Goal: Transaction & Acquisition: Obtain resource

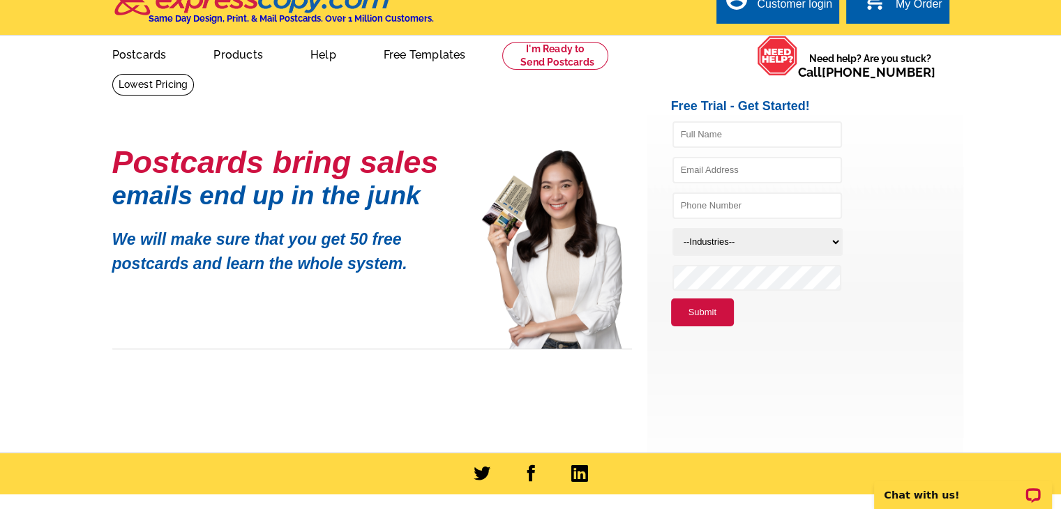
scroll to position [30, 0]
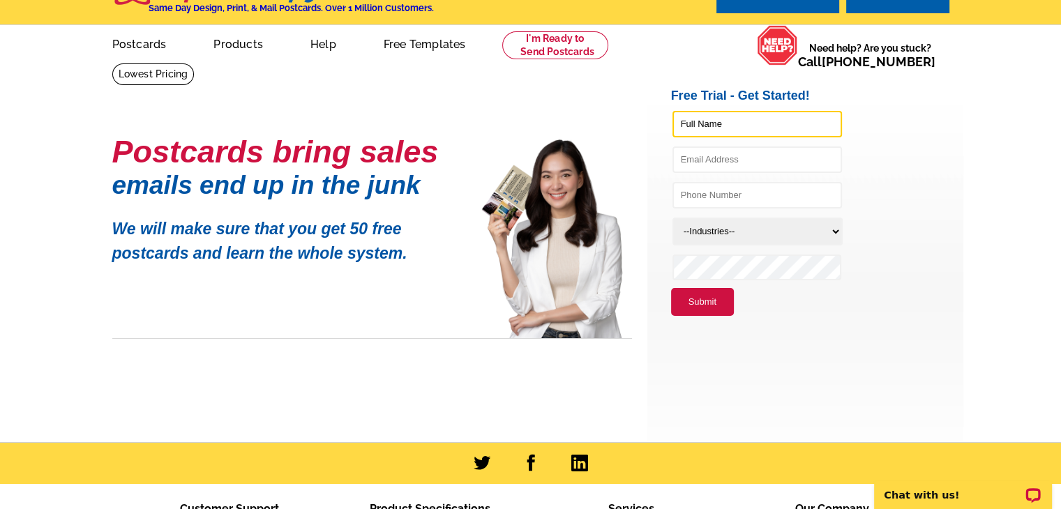
click at [697, 123] on input "text" at bounding box center [756, 124] width 169 height 26
type input "[PERSON_NAME]"
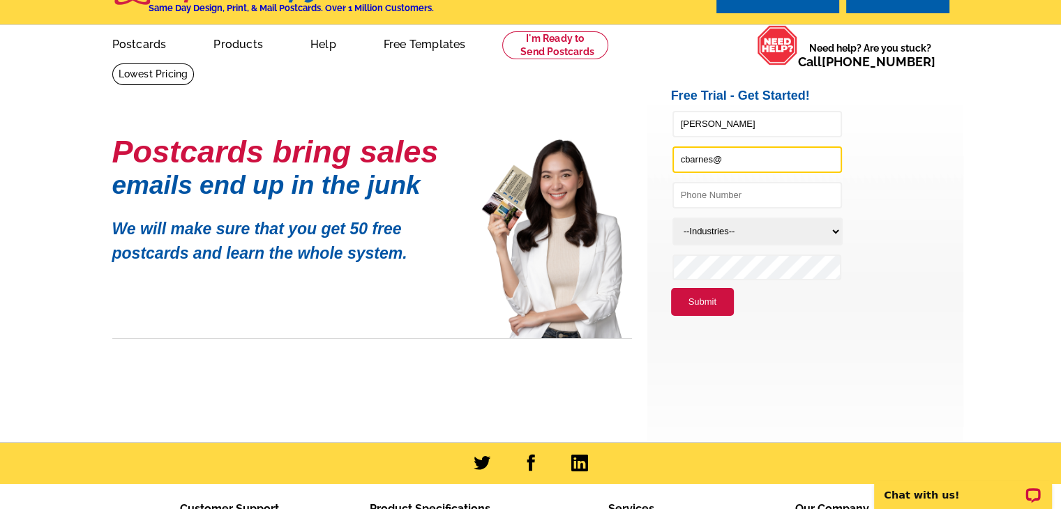
type input "[EMAIL_ADDRESS][DOMAIN_NAME]"
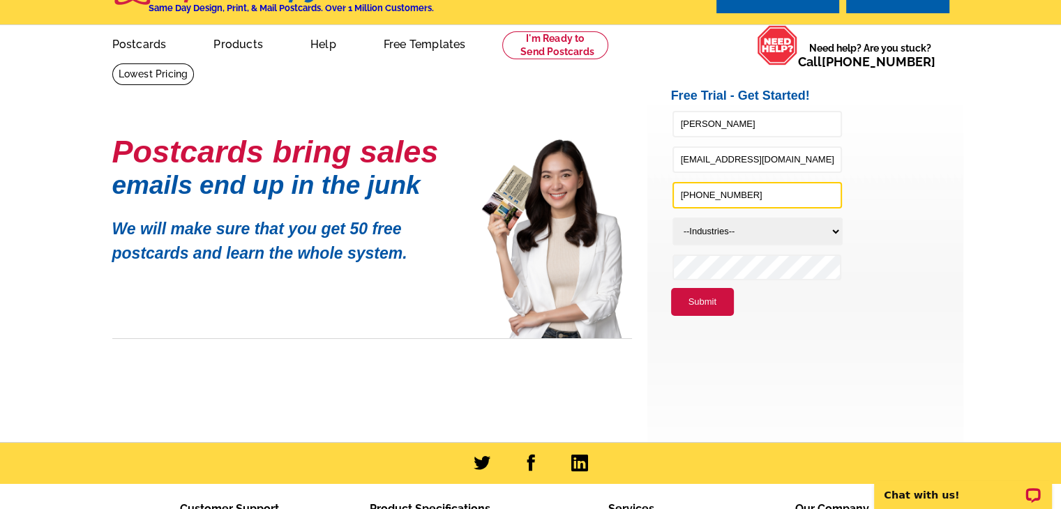
type input "[PHONE_NUMBER]"
select select "785"
click at [750, 238] on select "--Industries-- Residential Real Estate Accounting Agriculture Architecture Arts…" at bounding box center [757, 232] width 170 height 28
select select "1142"
click at [672, 218] on select "--Industries-- Residential Real Estate Accounting Agriculture Architecture Arts…" at bounding box center [757, 232] width 170 height 28
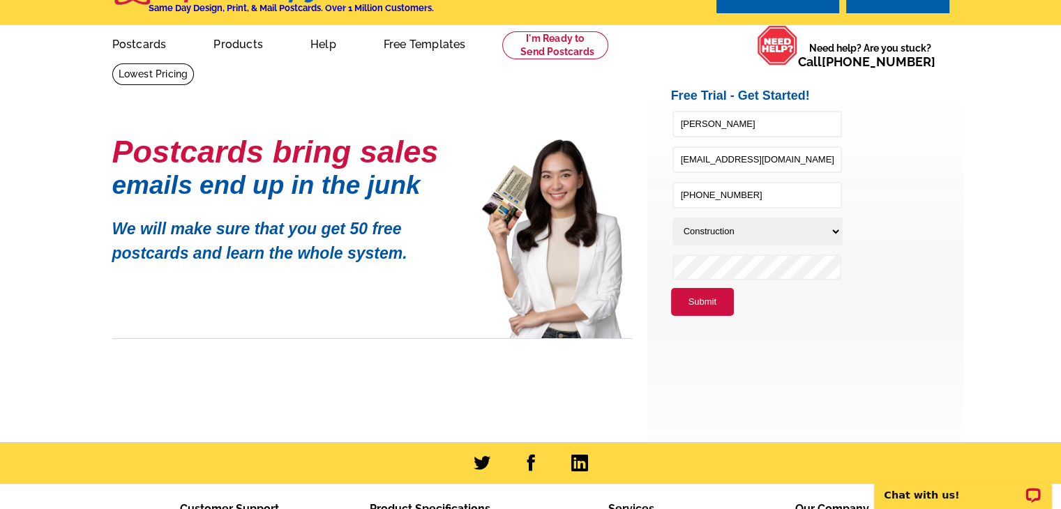
click at [699, 308] on button "Submit" at bounding box center [702, 302] width 63 height 28
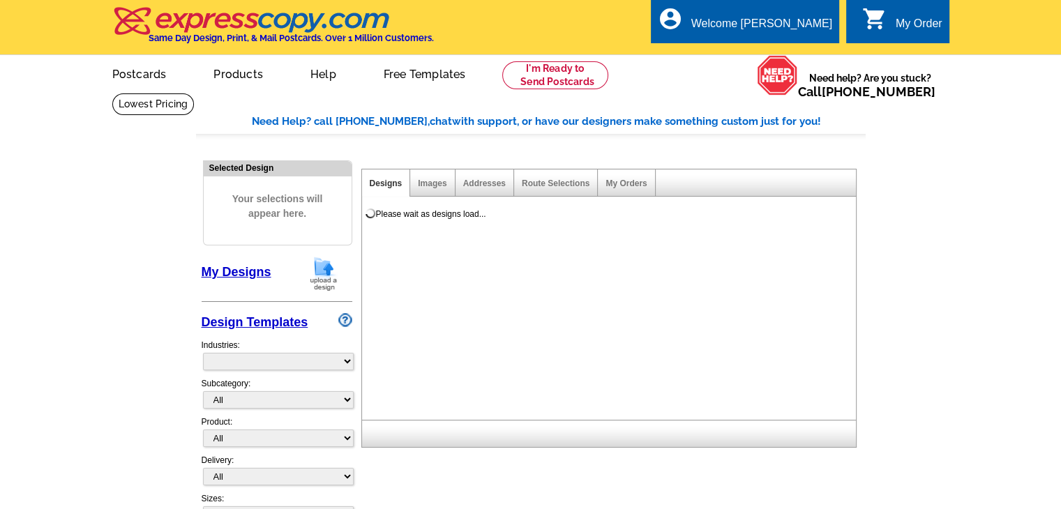
select select "831"
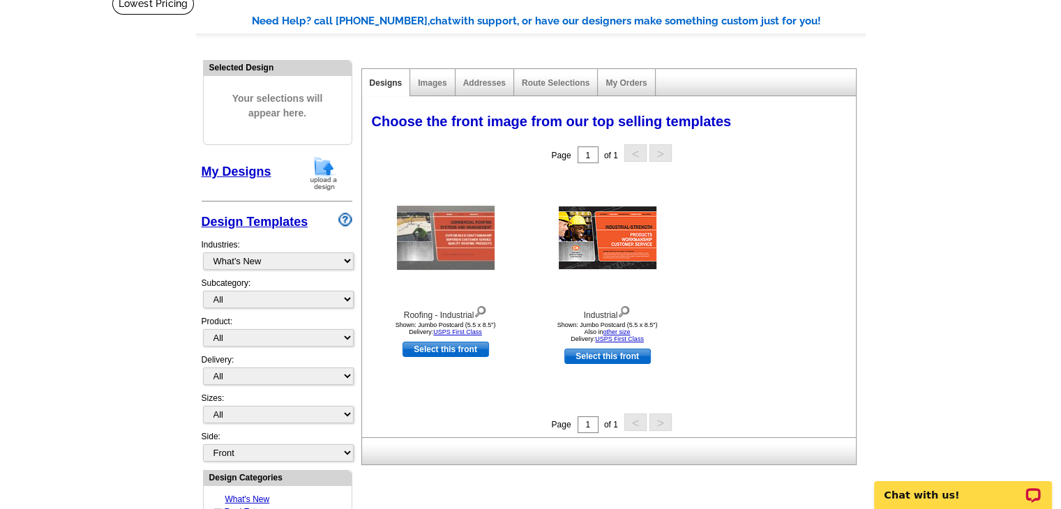
scroll to position [167, 0]
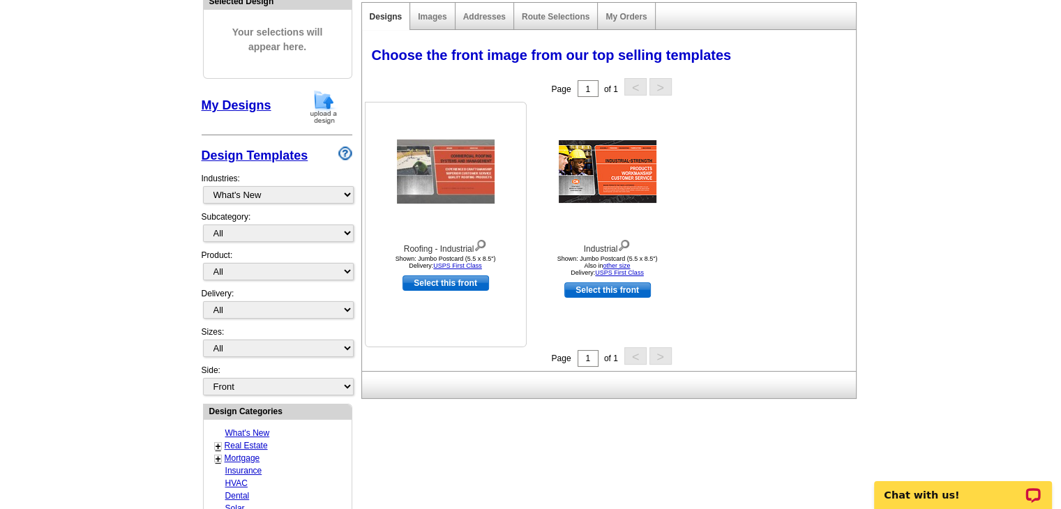
click at [456, 289] on link "Select this front" at bounding box center [445, 282] width 86 height 15
select select "2"
select select "back"
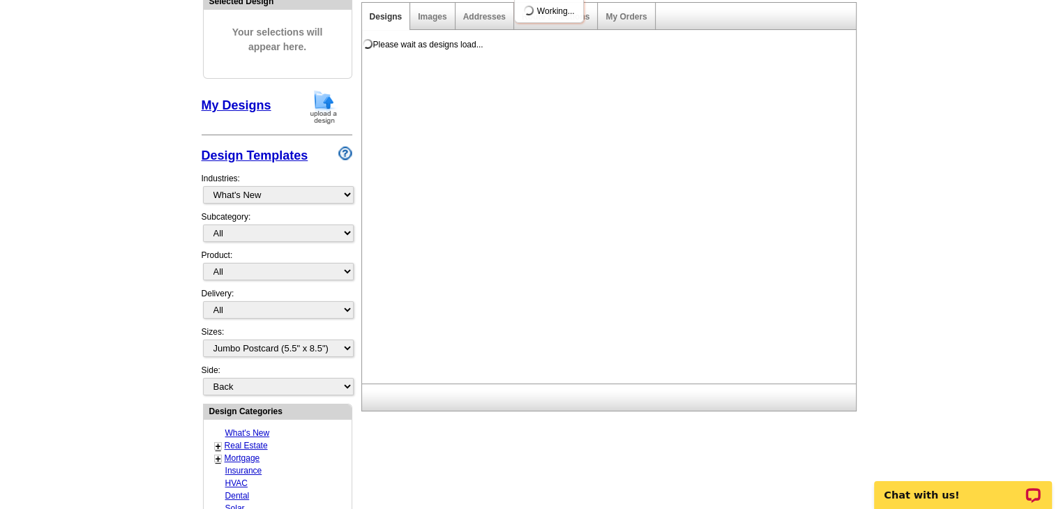
scroll to position [0, 0]
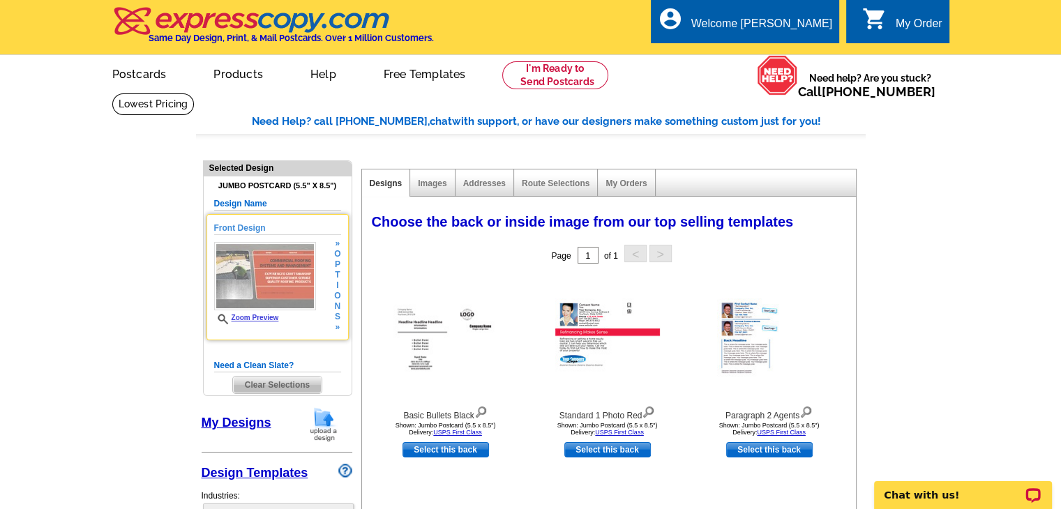
click at [245, 229] on h5 "Front Design" at bounding box center [277, 228] width 127 height 13
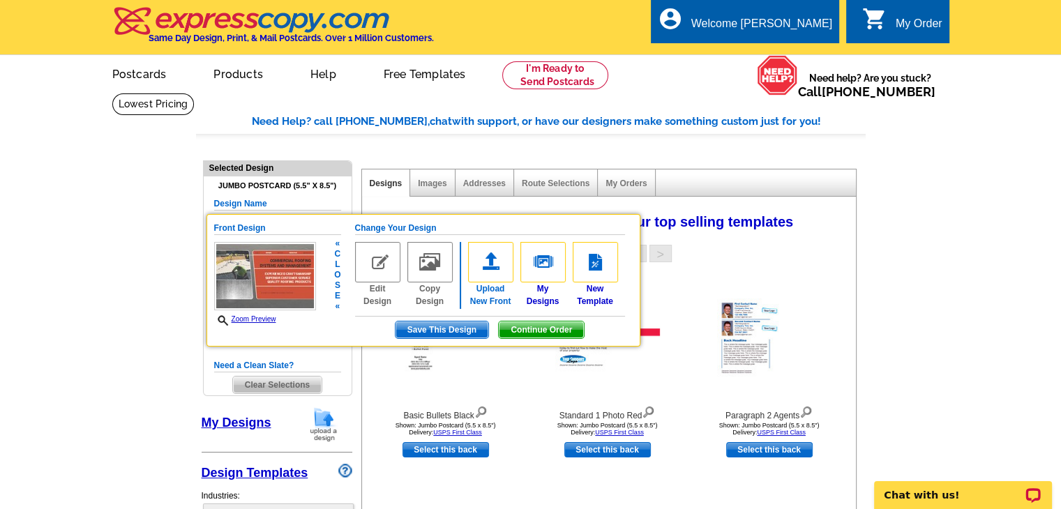
click at [485, 271] on img at bounding box center [490, 262] width 45 height 40
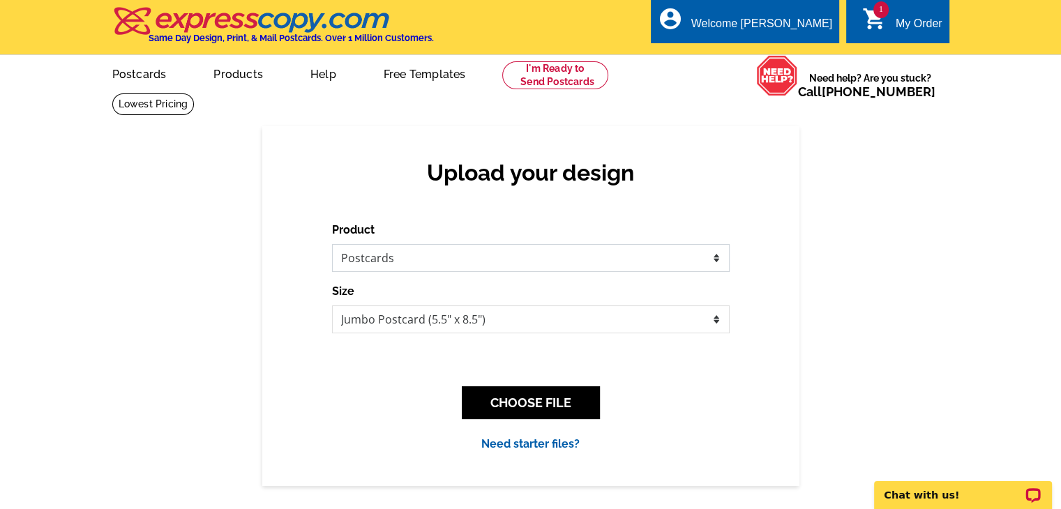
click at [586, 257] on select "Please select the type of file... Postcards Business Cards Letters and flyers G…" at bounding box center [530, 258] width 397 height 28
click at [711, 227] on div "Product Please select the type of file... Postcards Business Cards Letters and …" at bounding box center [530, 247] width 397 height 50
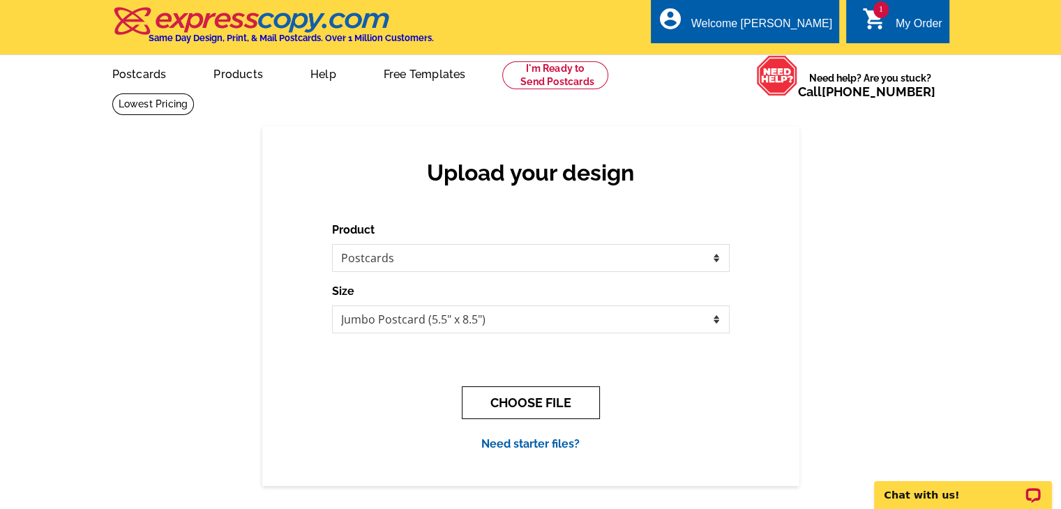
click at [527, 391] on button "CHOOSE FILE" at bounding box center [531, 402] width 138 height 33
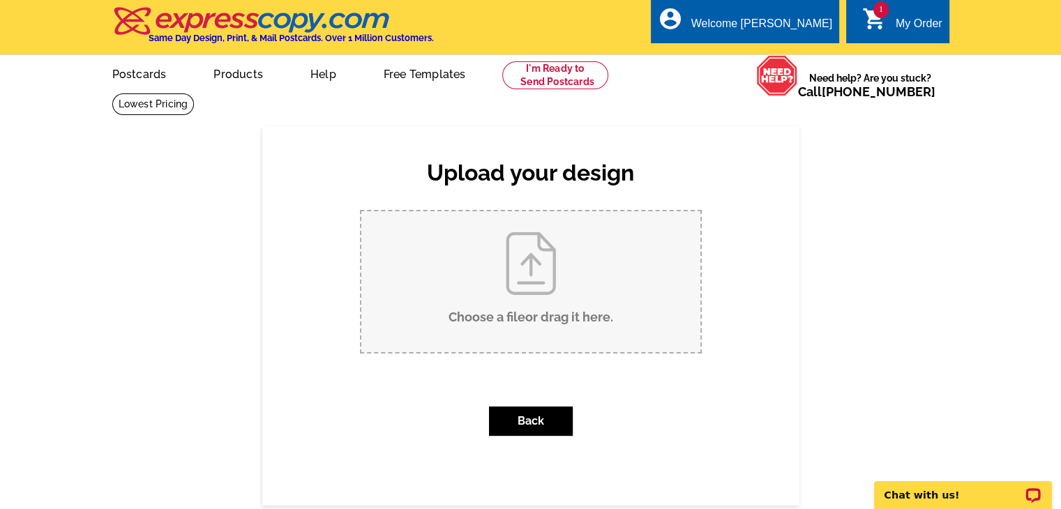
click at [496, 278] on input "Choose a file or drag it here ." at bounding box center [530, 281] width 339 height 141
type input "C:\fakepath\AAPCO Group Services.jpg"
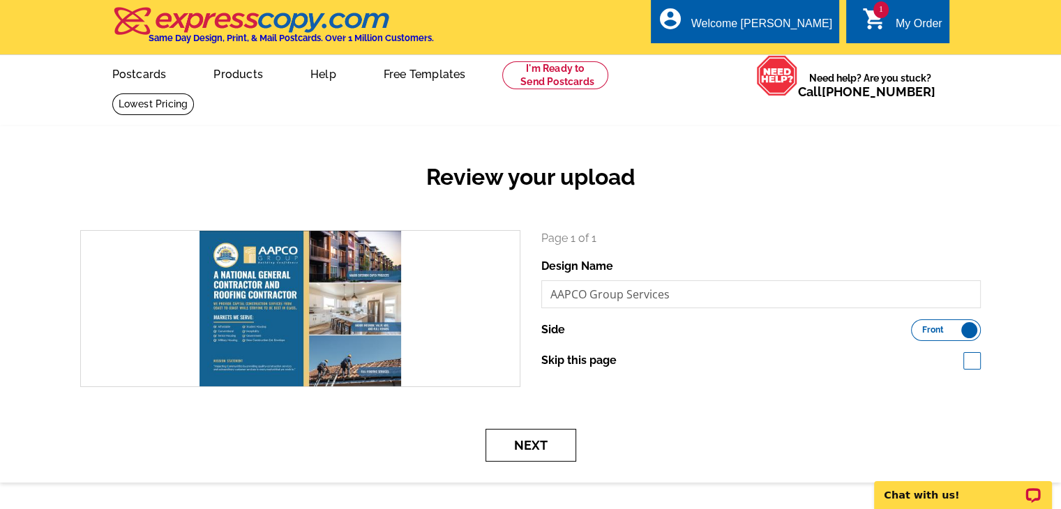
click at [548, 447] on button "Next" at bounding box center [530, 445] width 91 height 33
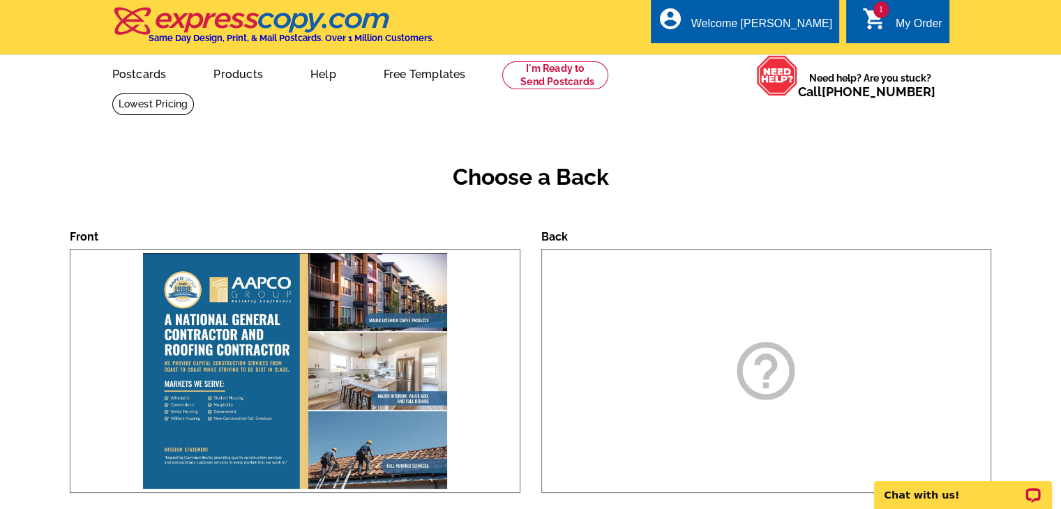
click at [748, 361] on icon "help_outline" at bounding box center [766, 371] width 70 height 70
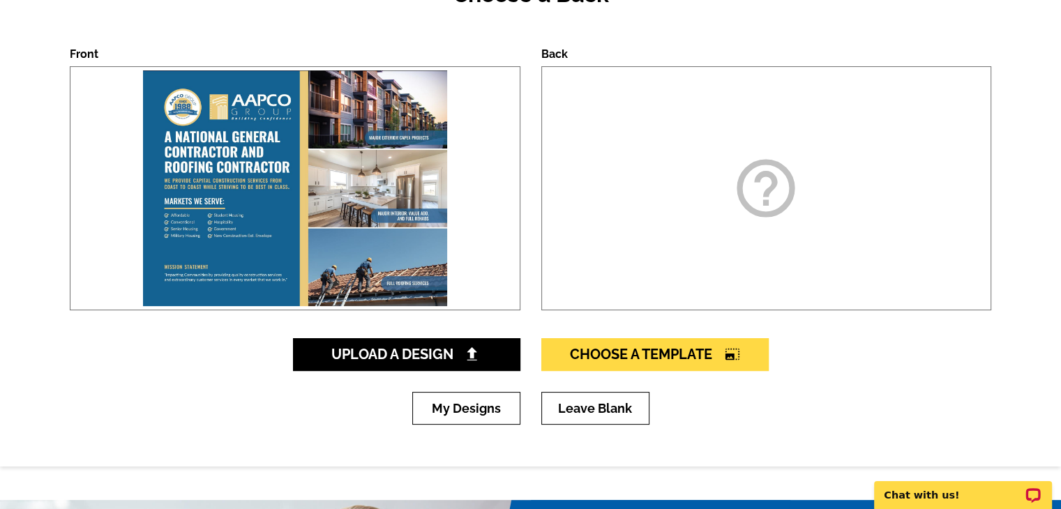
scroll to position [171, 0]
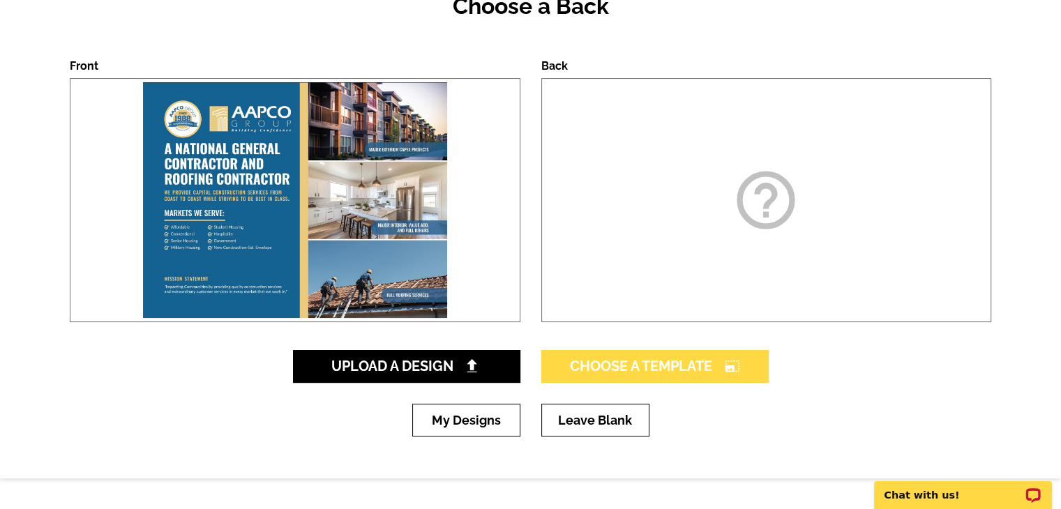
click at [639, 371] on span "Choose A Template photo_size_select_large" at bounding box center [655, 366] width 170 height 17
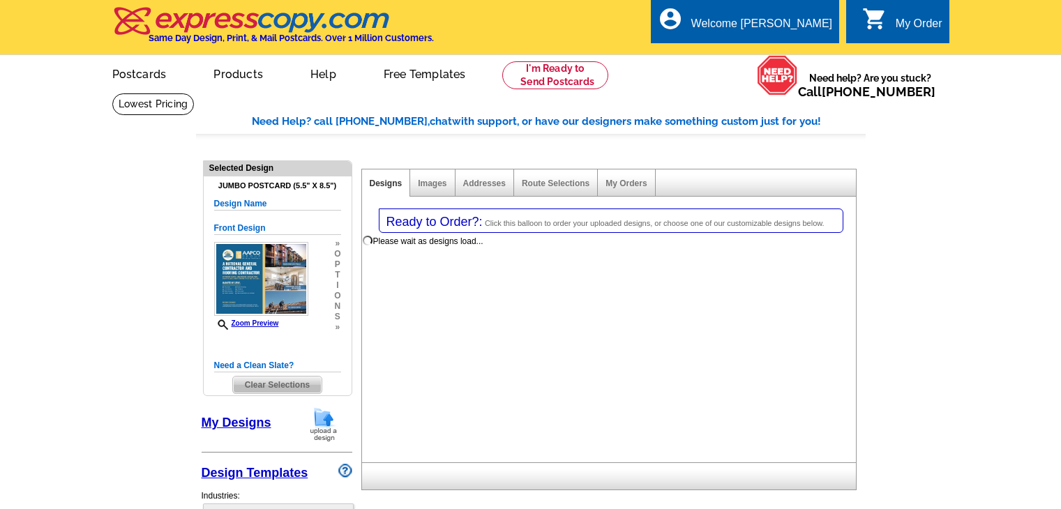
select select "1"
select select "2"
select select "back"
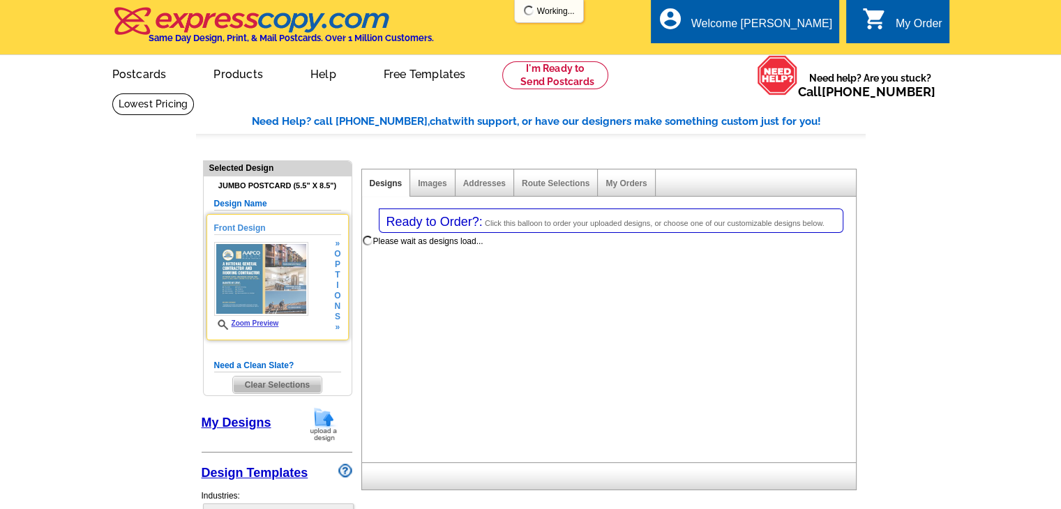
select select "785"
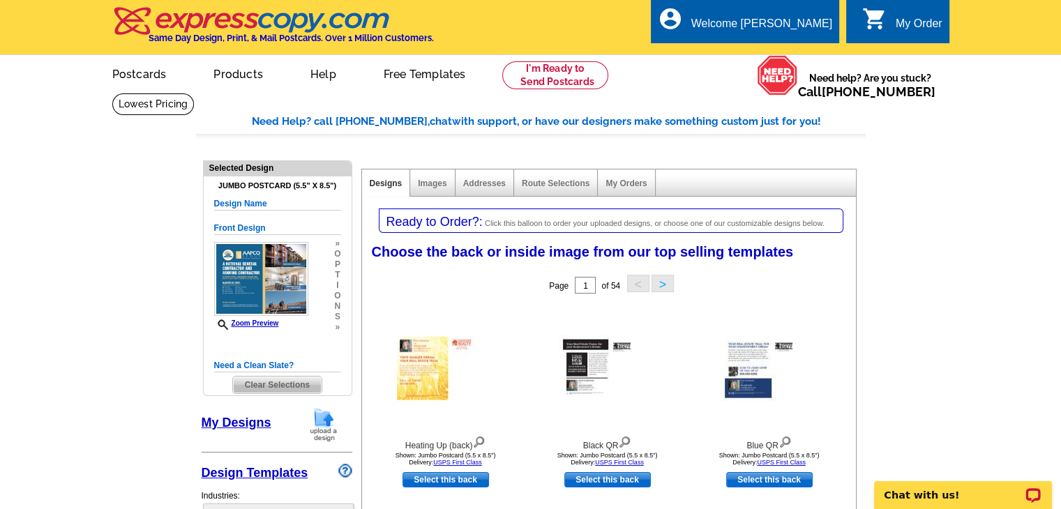
click at [265, 479] on link "Design Templates" at bounding box center [255, 473] width 107 height 14
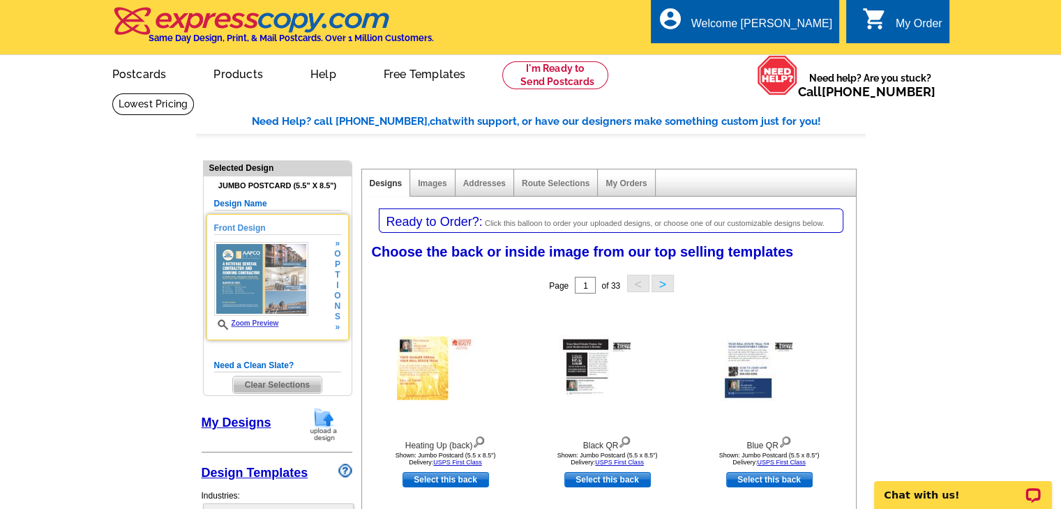
click at [290, 273] on img at bounding box center [261, 279] width 94 height 74
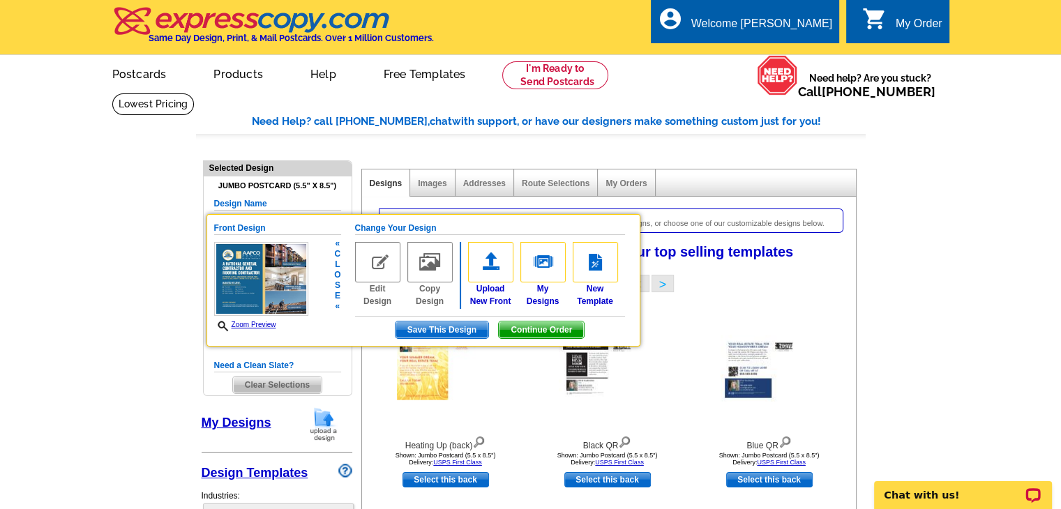
click at [377, 275] on img at bounding box center [377, 262] width 45 height 40
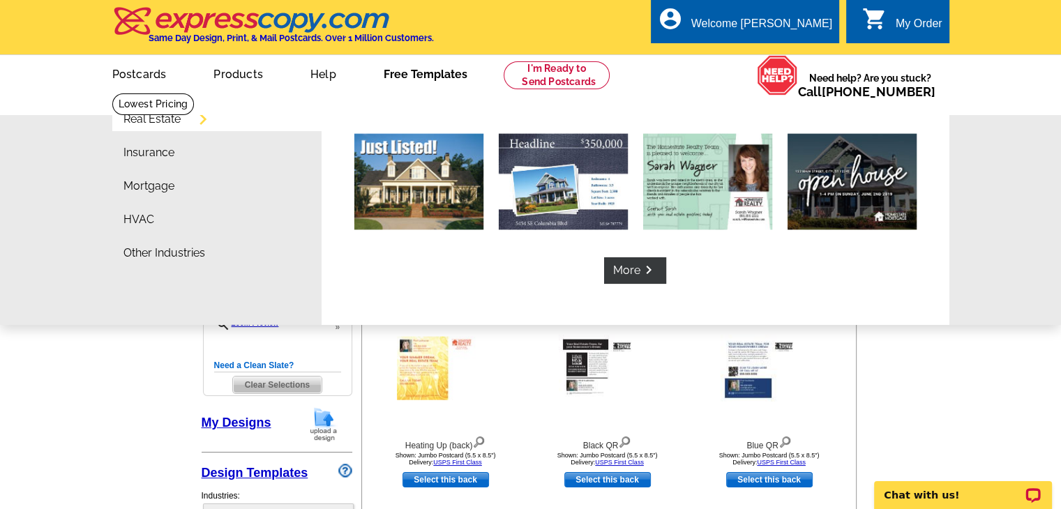
click at [418, 73] on link "Free Templates" at bounding box center [425, 72] width 128 height 33
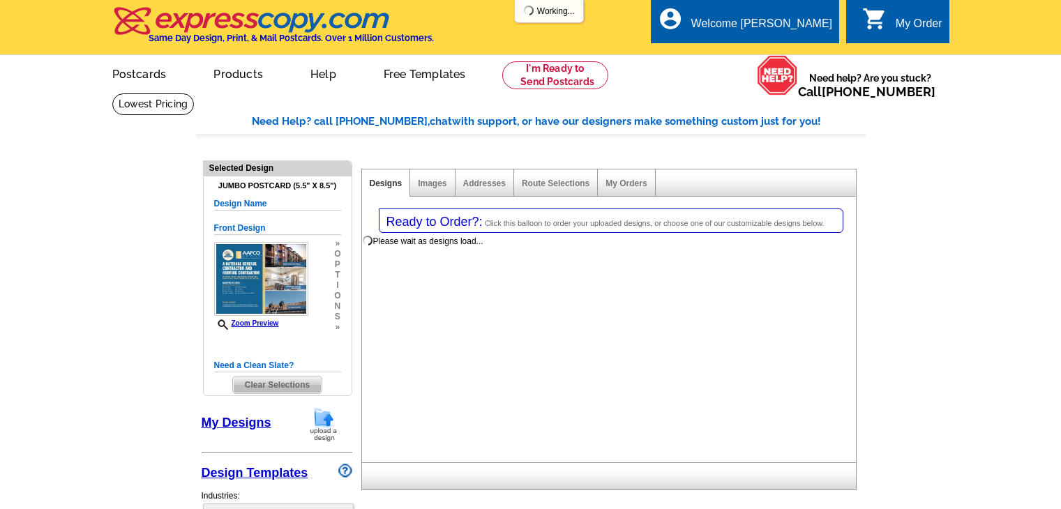
select select
select select "1"
select select "2"
select select "back"
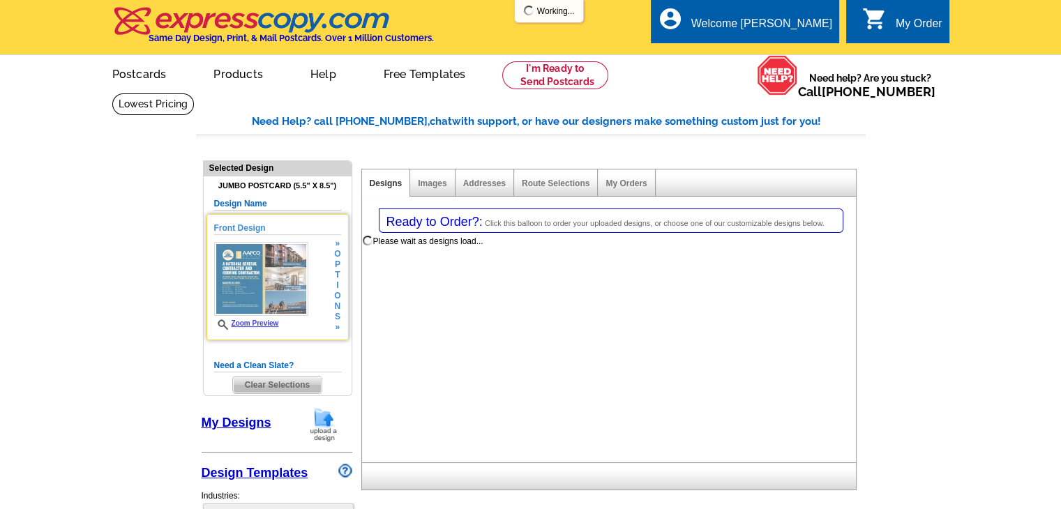
select select "785"
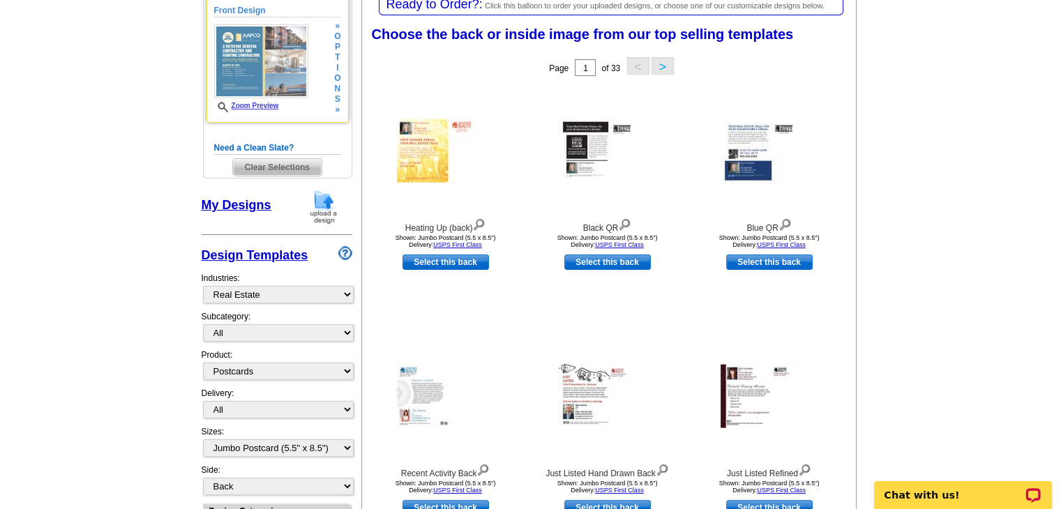
scroll to position [223, 0]
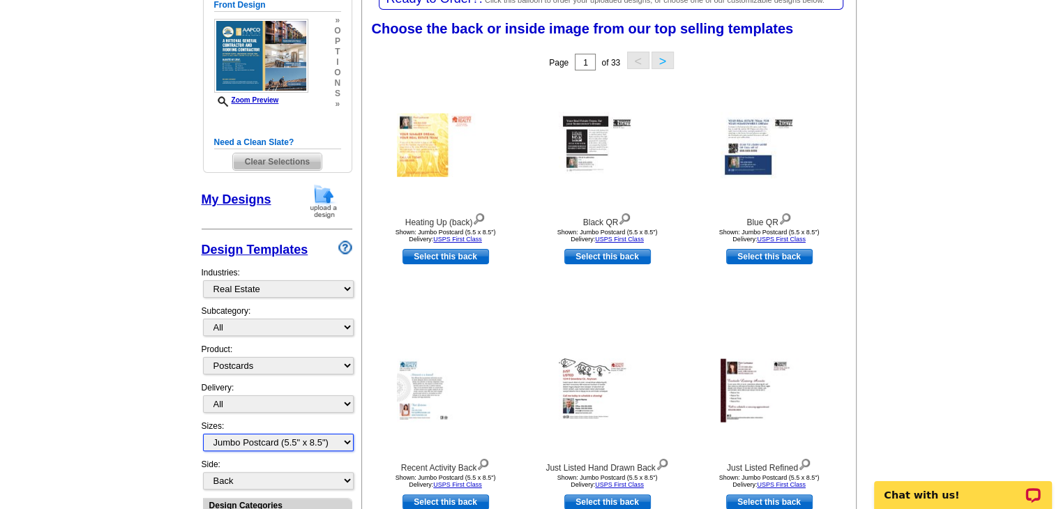
click at [264, 439] on select "All Jumbo Postcard (5.5" x 8.5") Regular Postcard (4.25" x 5.6") Panoramic Post…" at bounding box center [278, 442] width 151 height 17
select select "1"
click at [203, 434] on select "All Jumbo Postcard (5.5" x 8.5") Regular Postcard (4.25" x 5.6") Panoramic Post…" at bounding box center [278, 442] width 151 height 17
select select "front"
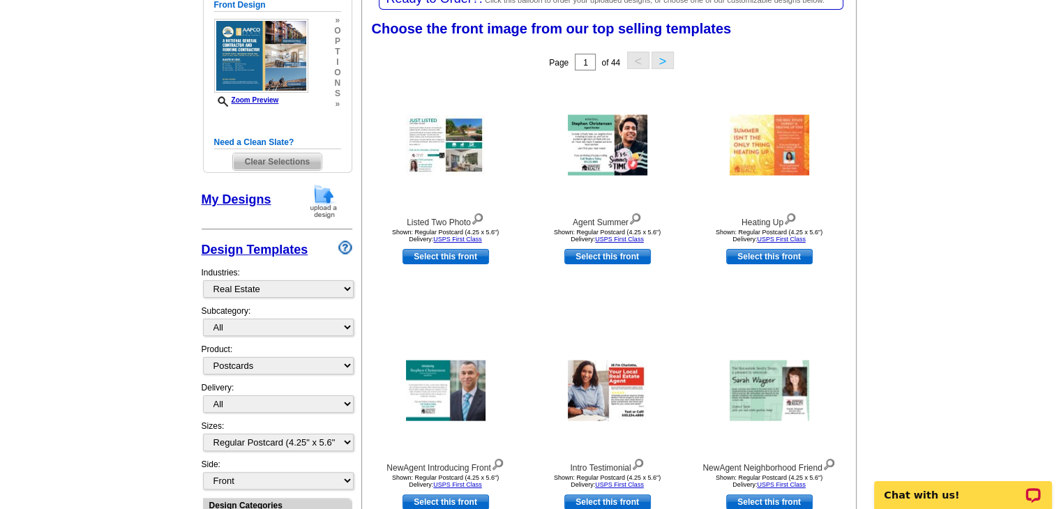
click at [141, 272] on main "Need Help? call 800-260-5887, chat with support, or have our designers make som…" at bounding box center [530, 464] width 1061 height 1188
click at [240, 192] on link "My Designs" at bounding box center [237, 199] width 70 height 14
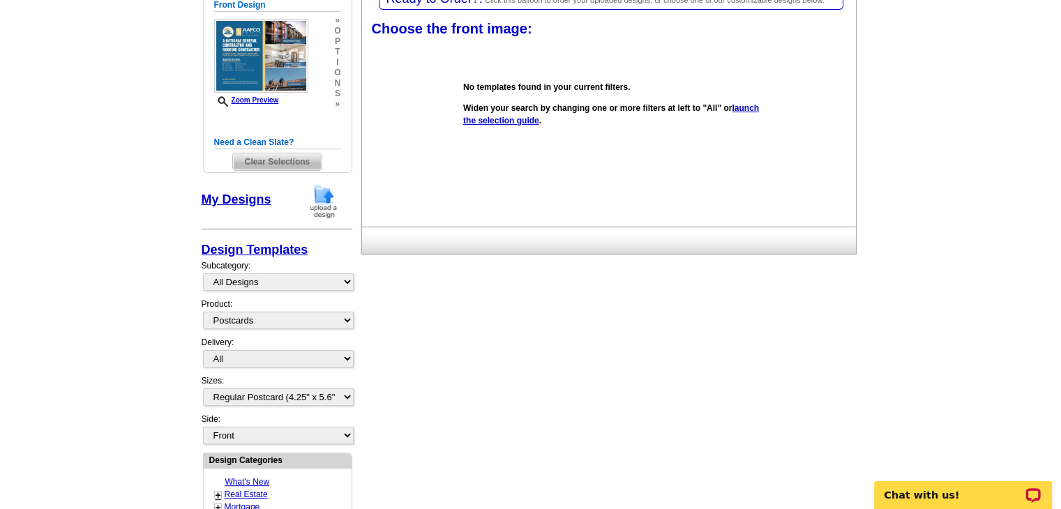
scroll to position [0, 0]
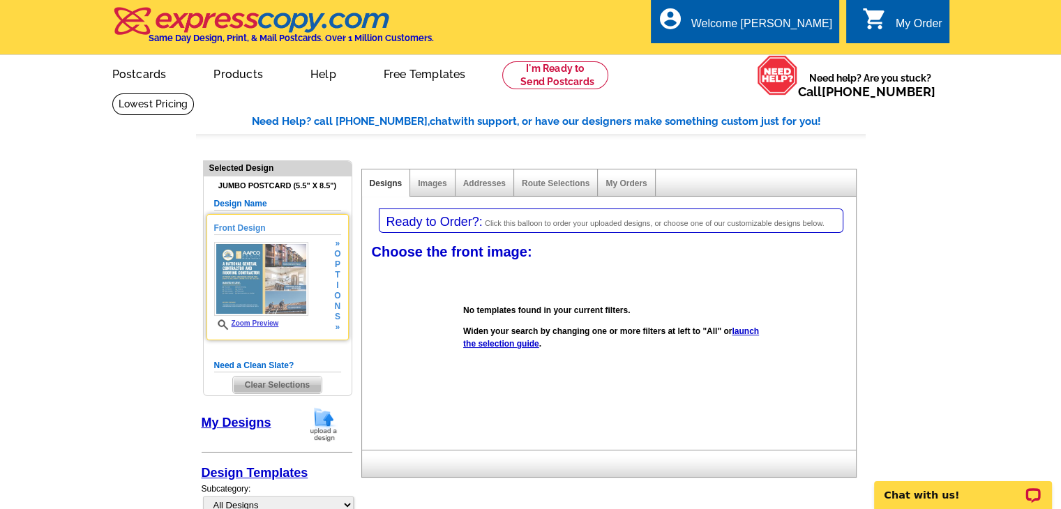
click at [264, 233] on h5 "Front Design" at bounding box center [277, 228] width 127 height 13
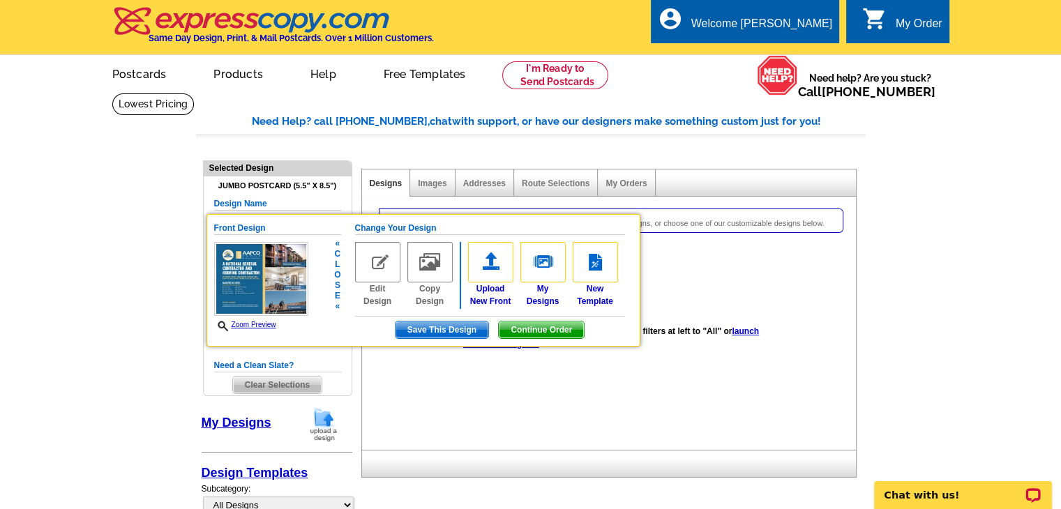
click at [459, 333] on span "Save This Design" at bounding box center [441, 329] width 93 height 17
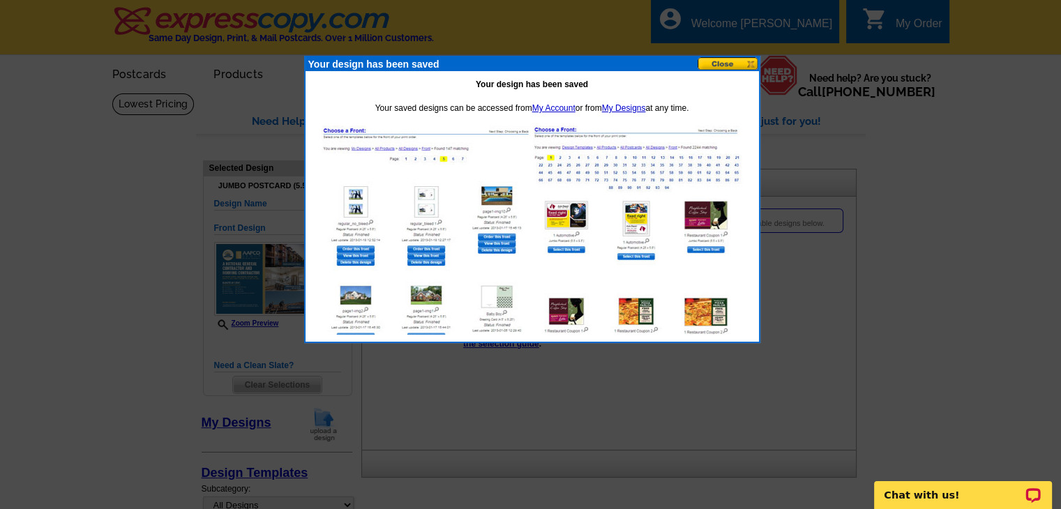
click at [718, 63] on button at bounding box center [727, 63] width 61 height 13
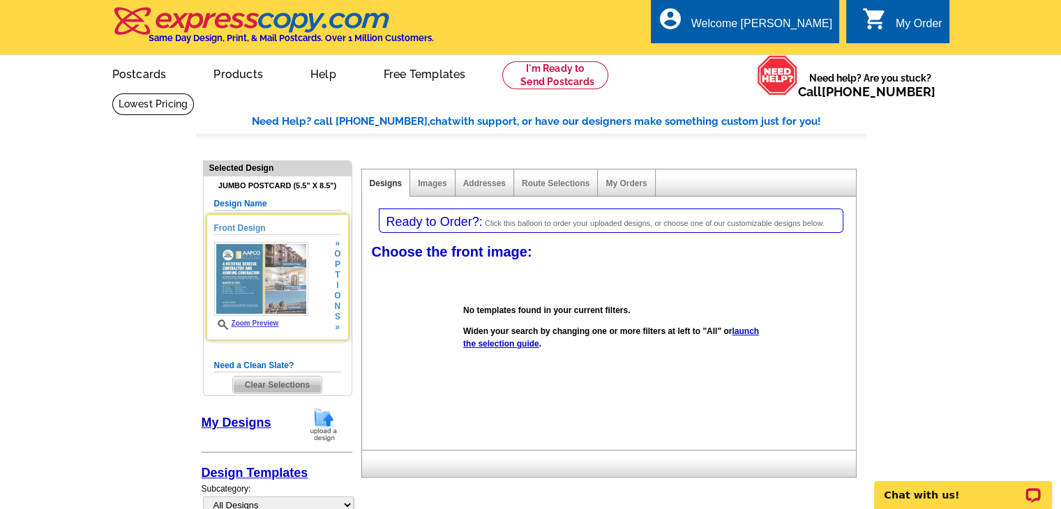
click at [301, 295] on img at bounding box center [261, 279] width 94 height 74
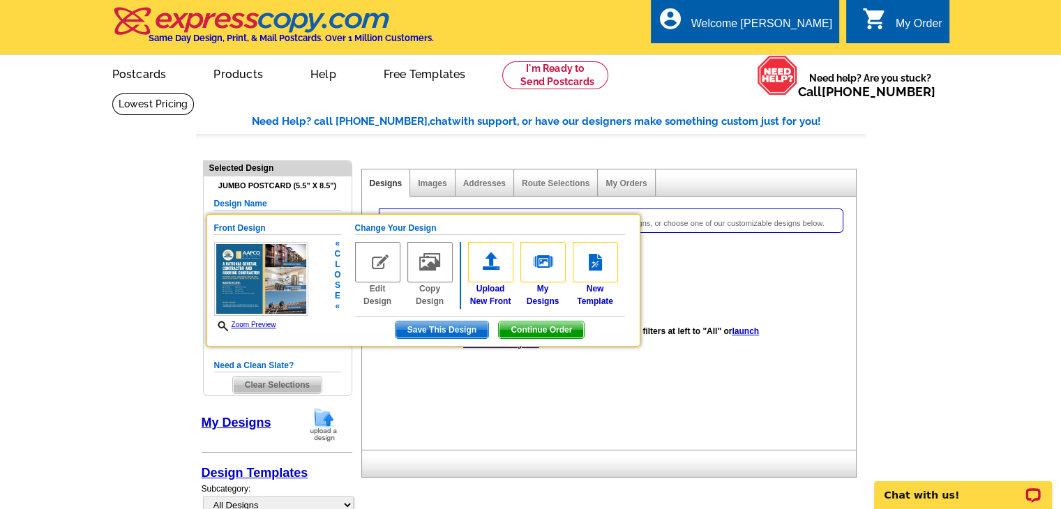
click at [552, 328] on span "Continue Order" at bounding box center [541, 329] width 85 height 17
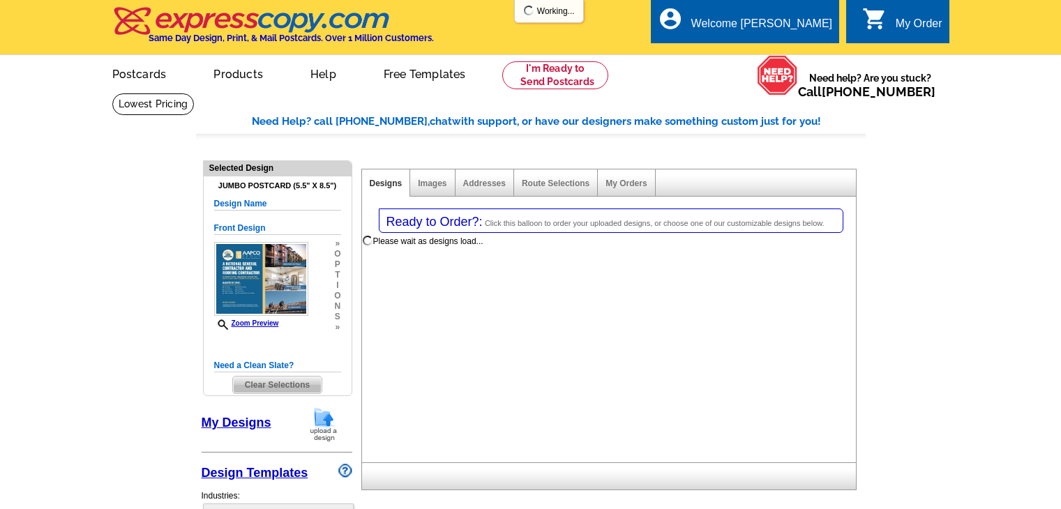
select select "1"
select select "2"
select select "back"
select select "785"
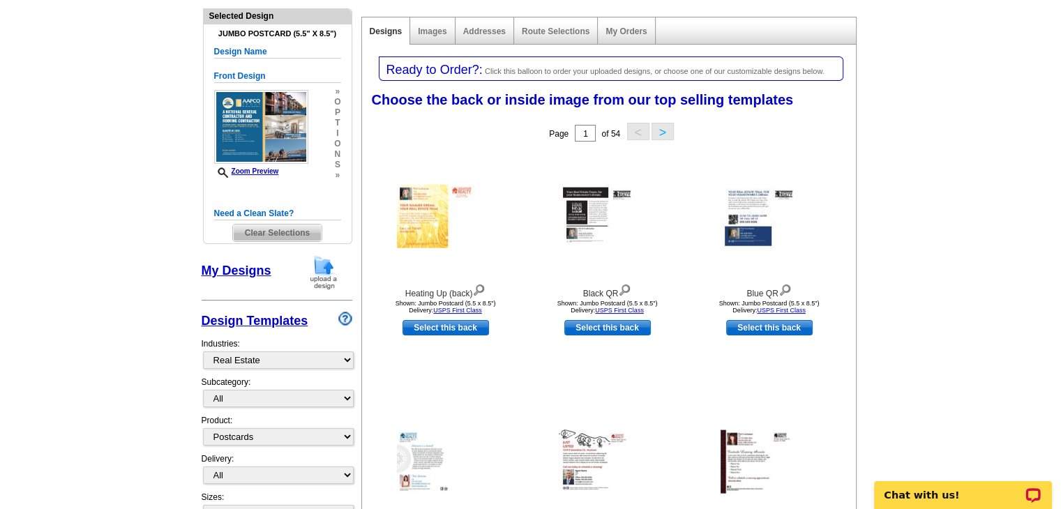
scroll to position [149, 0]
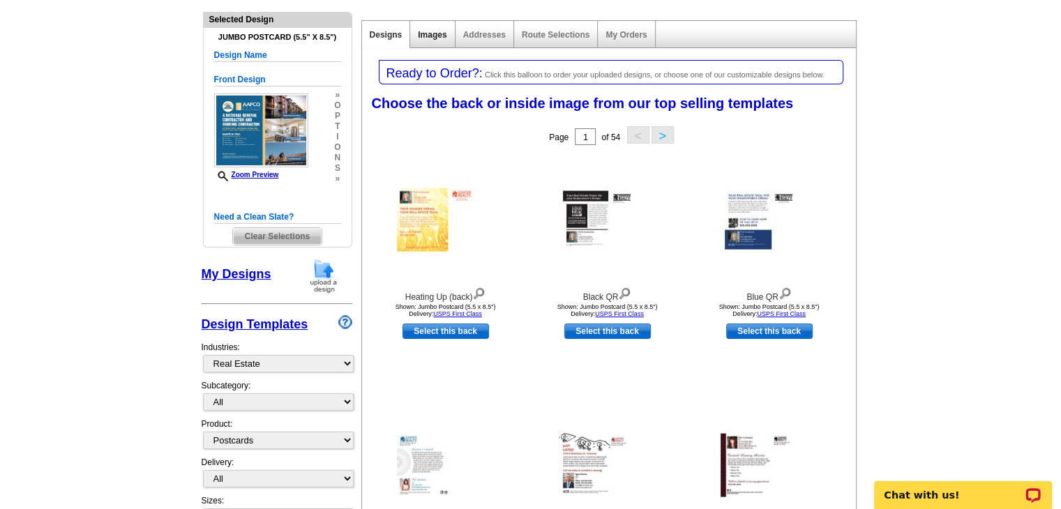
click at [422, 30] on link "Images" at bounding box center [432, 35] width 29 height 10
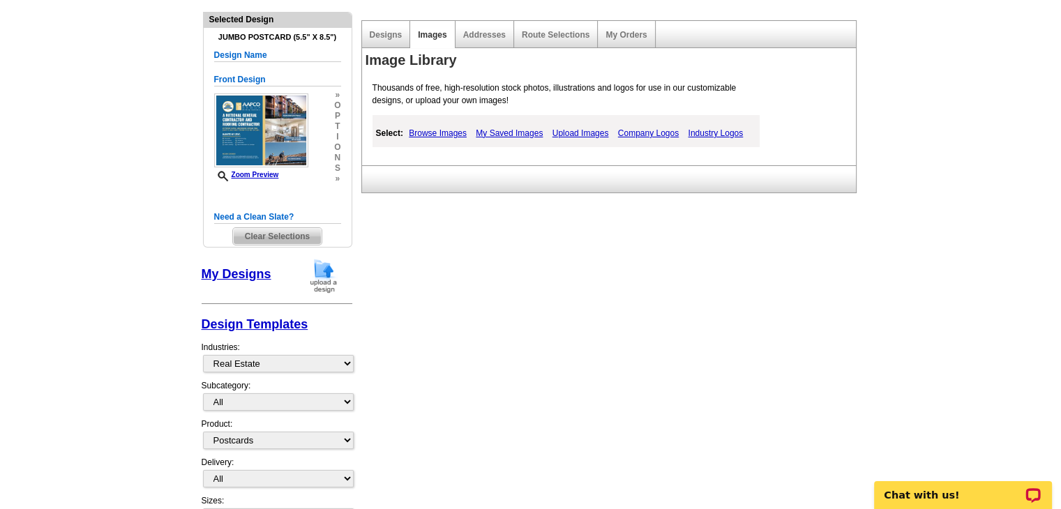
click at [592, 135] on link "Upload Images" at bounding box center [580, 133] width 63 height 17
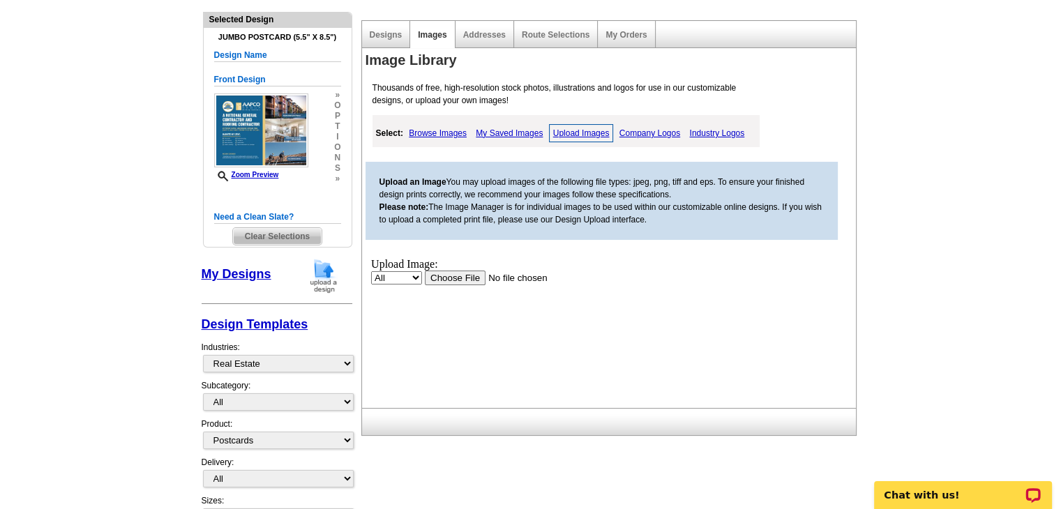
scroll to position [0, 0]
click at [435, 278] on input "file" at bounding box center [512, 277] width 176 height 15
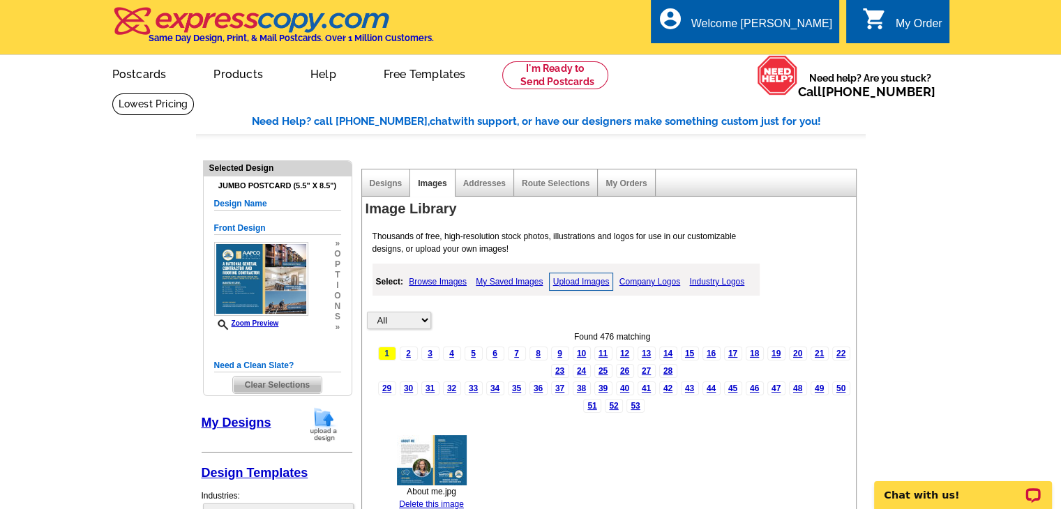
scroll to position [67, 0]
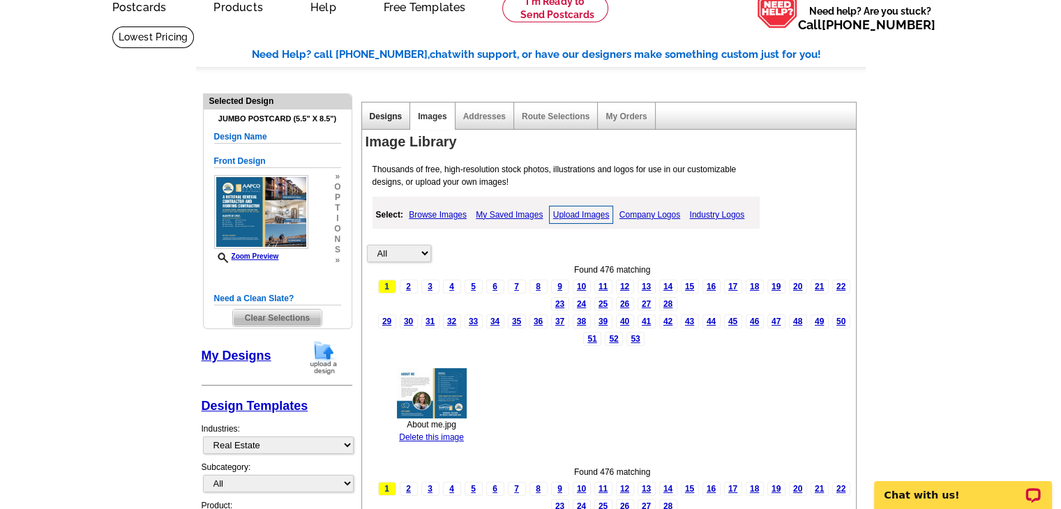
click at [384, 119] on link "Designs" at bounding box center [386, 117] width 33 height 10
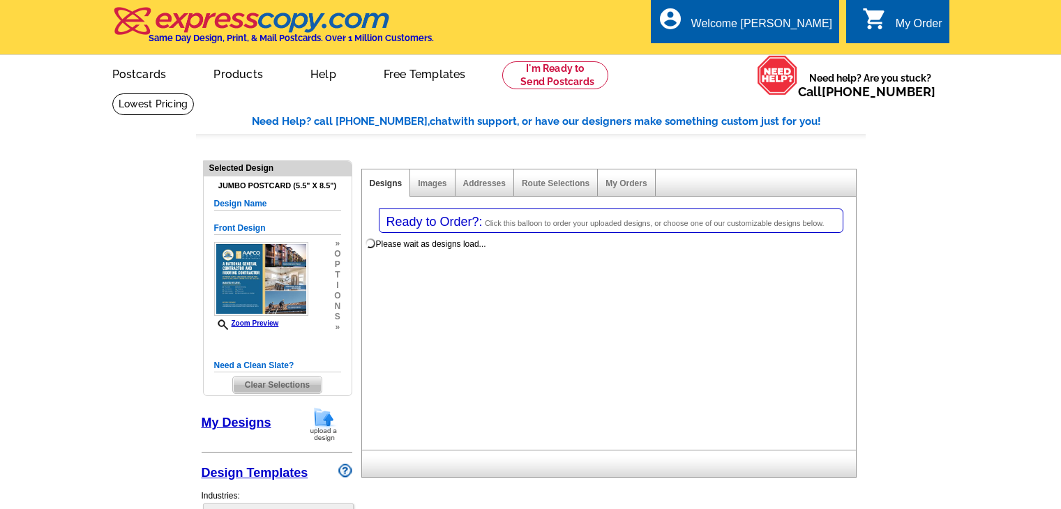
select select "1"
select select "2"
select select "back"
select select "785"
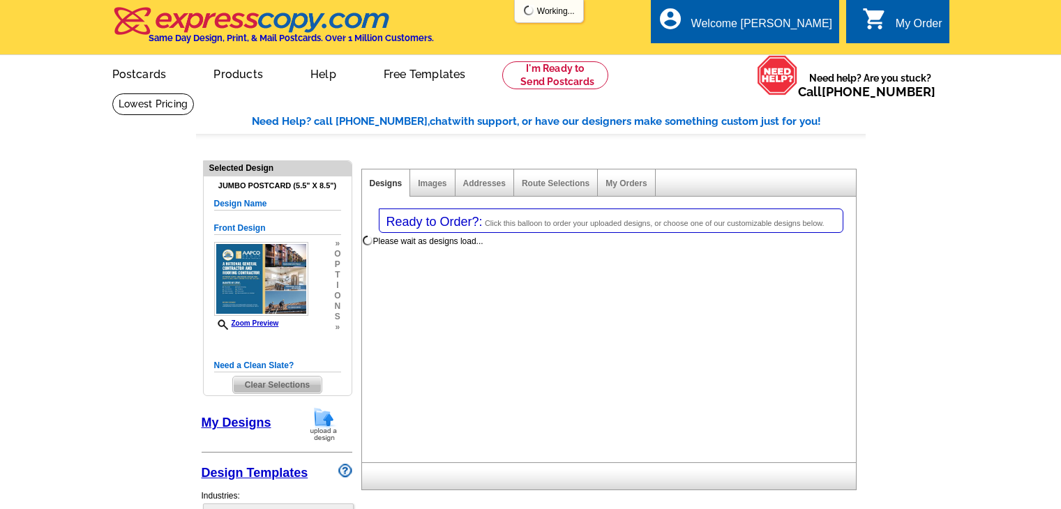
select select
select select "1"
select select "2"
select select "back"
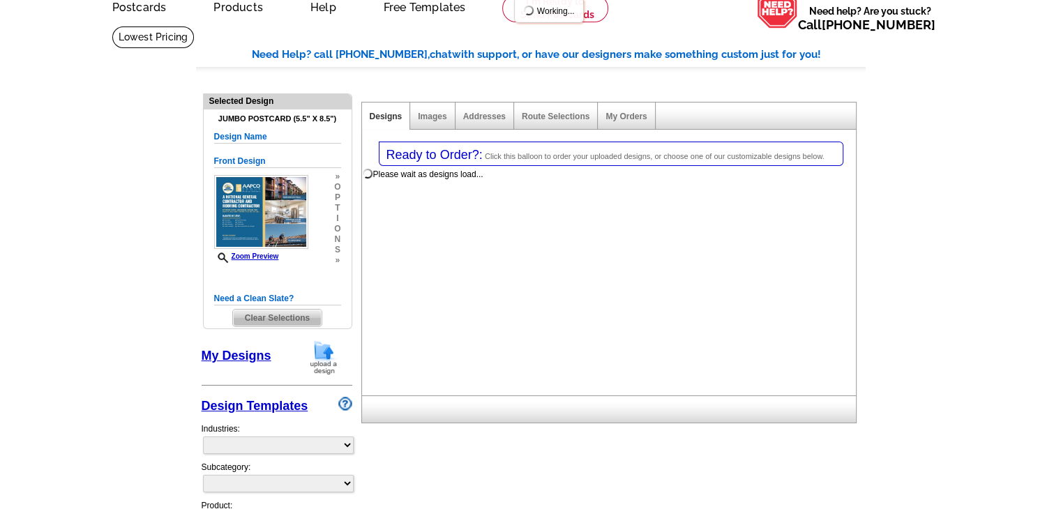
scroll to position [67, 0]
select select "785"
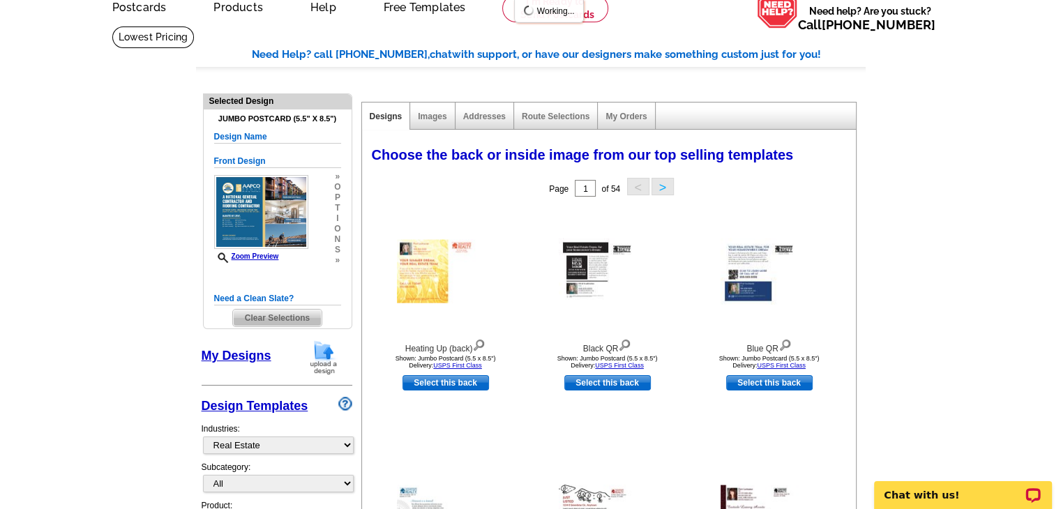
scroll to position [0, 0]
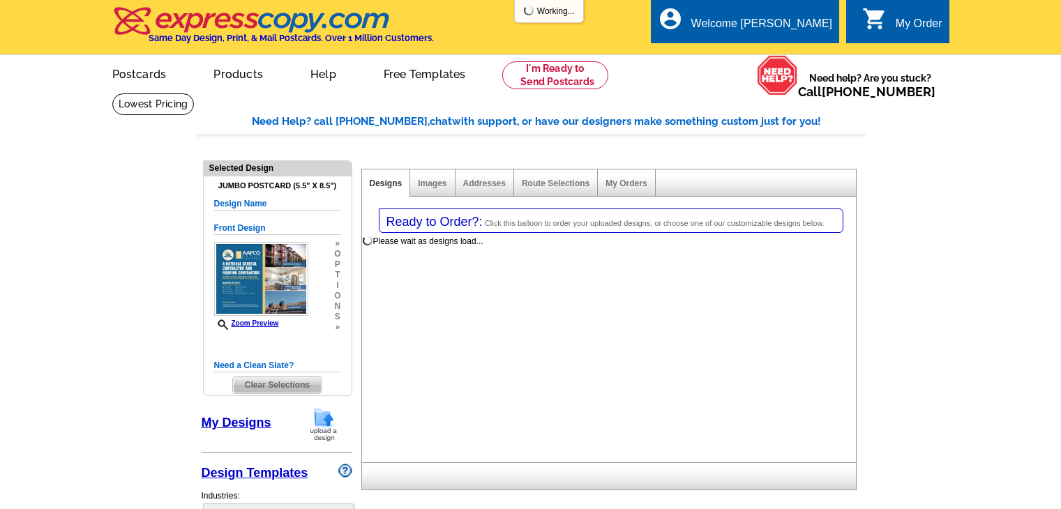
select select
select select "1"
select select "785"
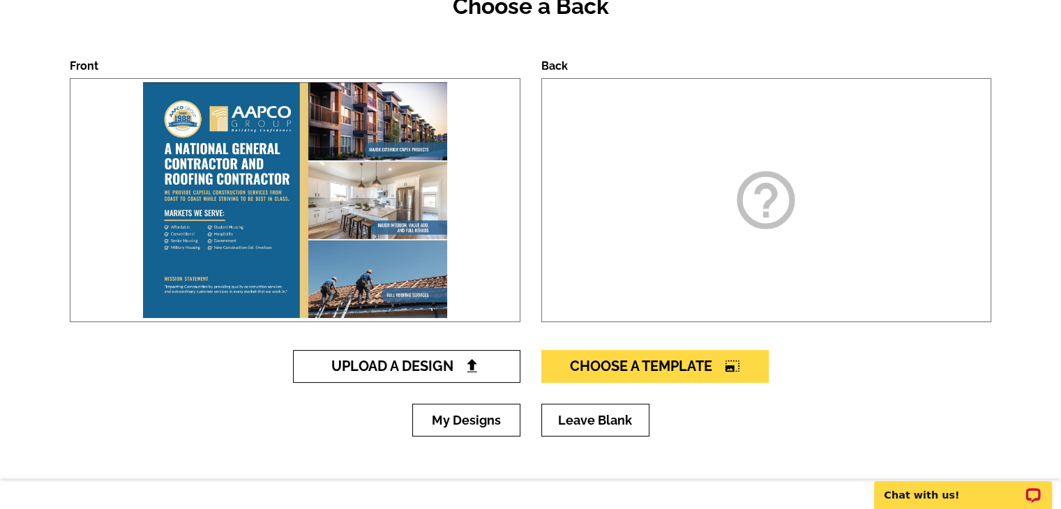
click at [431, 372] on span "Upload A Design" at bounding box center [406, 366] width 150 height 17
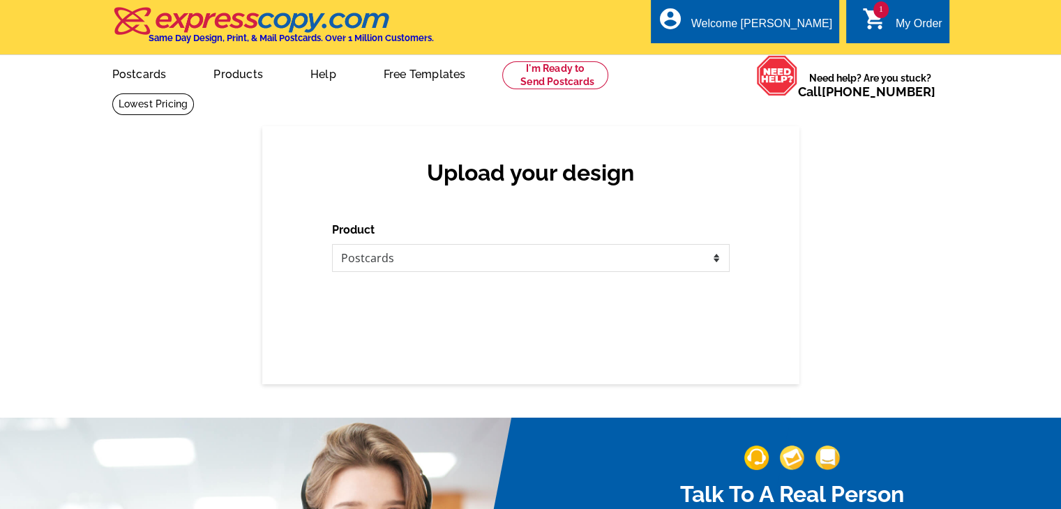
click at [379, 369] on div "Upload your design Product Please select the type of file... Postcards Business…" at bounding box center [530, 255] width 537 height 258
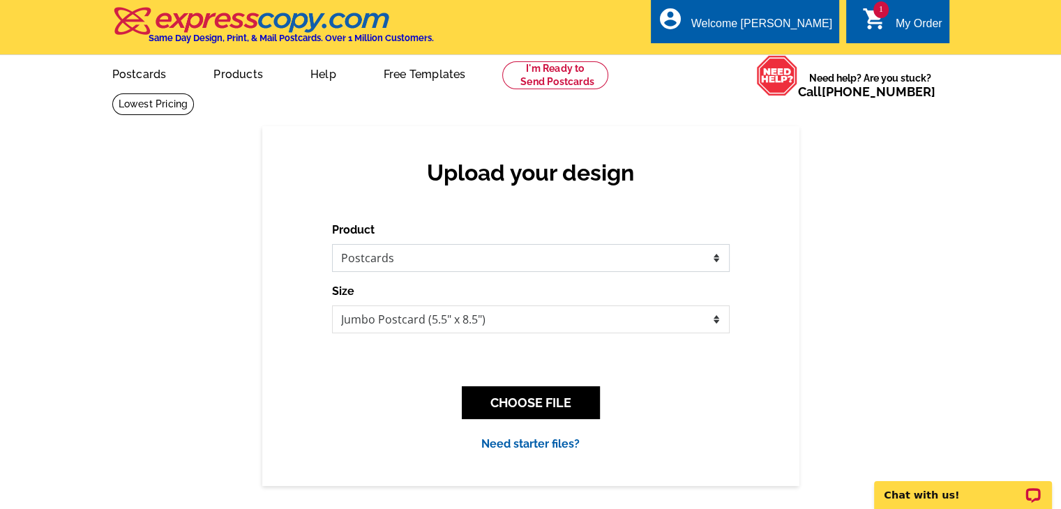
click at [415, 264] on select "Please select the type of file... Postcards Business Cards Letters and flyers G…" at bounding box center [530, 258] width 397 height 28
click at [421, 319] on select "Jumbo Postcard (5.5" x 8.5") Regular Postcard (4.25" x 5.6") Panoramic Postcard…" at bounding box center [530, 319] width 397 height 28
select select "1"
click at [332, 306] on select "Jumbo Postcard (5.5" x 8.5") Regular Postcard (4.25" x 5.6") Panoramic Postcard…" at bounding box center [530, 319] width 397 height 28
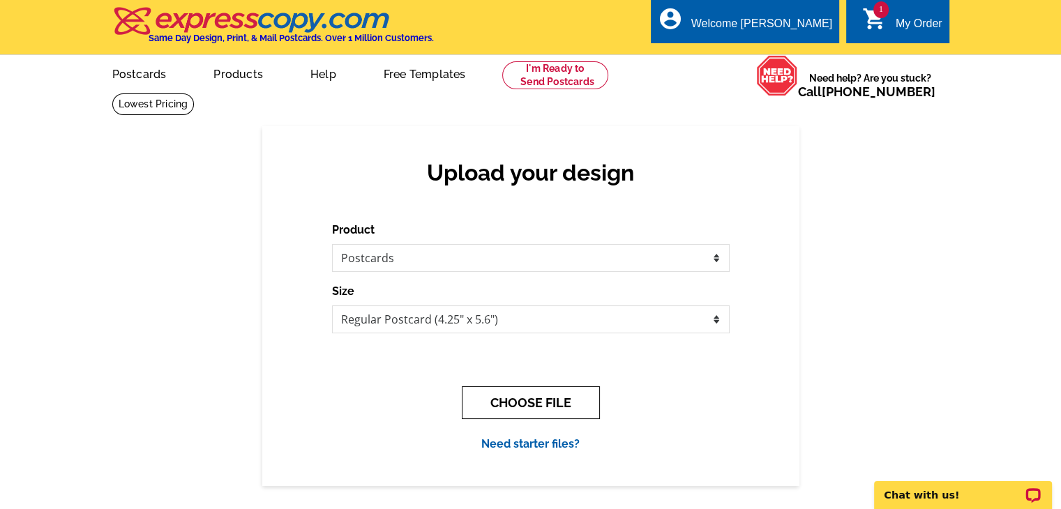
click at [576, 402] on button "CHOOSE FILE" at bounding box center [531, 402] width 138 height 33
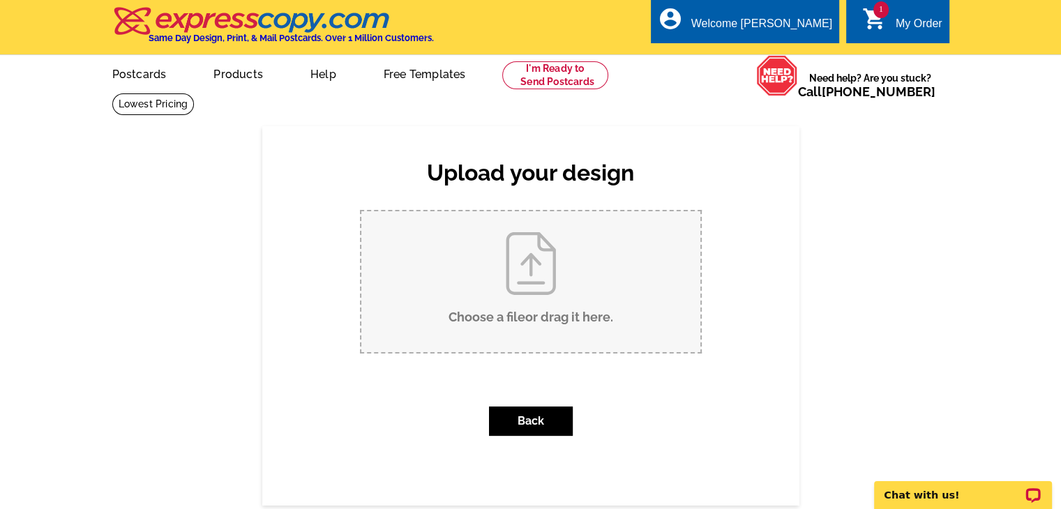
click at [514, 241] on input "Choose a file or drag it here ." at bounding box center [530, 281] width 339 height 141
type input "C:\fakepath\AAPCO Group Services.jpg"
